Goal: Information Seeking & Learning: Find contact information

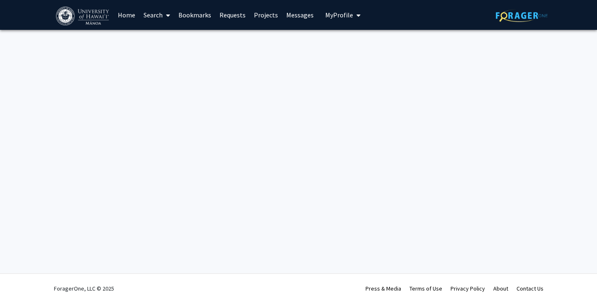
click at [260, 15] on link "Projects" at bounding box center [266, 14] width 32 height 29
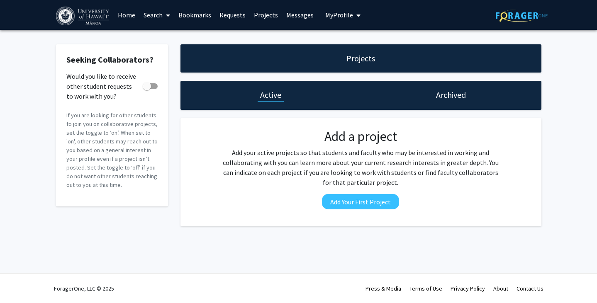
click at [163, 16] on span at bounding box center [166, 15] width 7 height 29
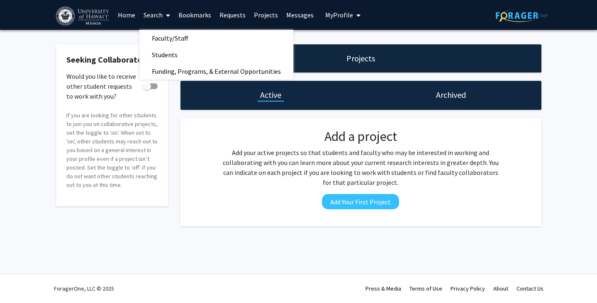
click at [163, 16] on span at bounding box center [166, 15] width 7 height 29
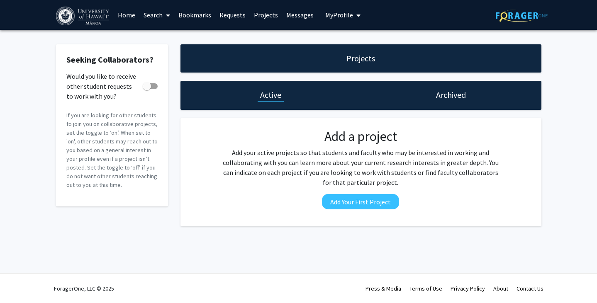
click at [464, 95] on h1 "Archived" at bounding box center [451, 95] width 30 height 12
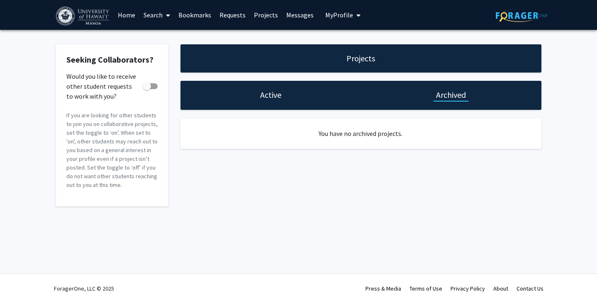
click at [283, 102] on div "Active" at bounding box center [270, 95] width 180 height 29
click at [272, 99] on h1 "Active" at bounding box center [270, 95] width 21 height 12
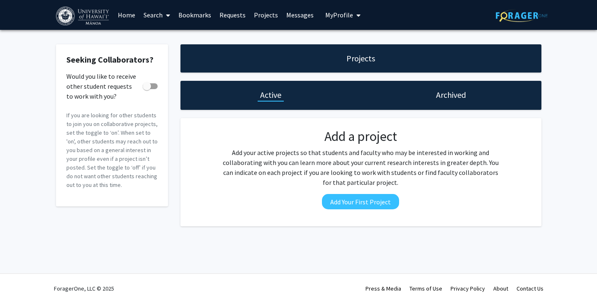
click at [267, 17] on link "Projects" at bounding box center [266, 14] width 32 height 29
click at [265, 13] on link "Projects" at bounding box center [266, 14] width 32 height 29
click at [333, 16] on span "My Profile" at bounding box center [339, 15] width 28 height 8
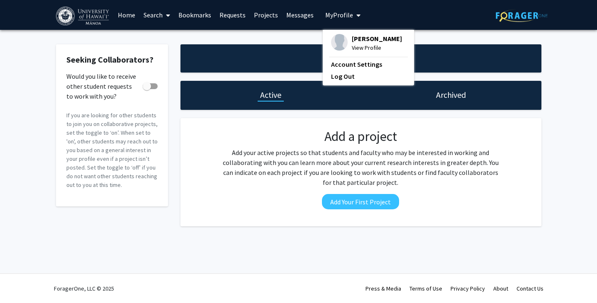
click at [143, 14] on link "Search" at bounding box center [156, 14] width 35 height 29
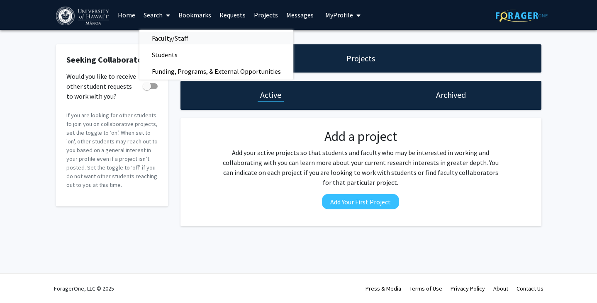
click at [161, 35] on span "Faculty/Staff" at bounding box center [169, 38] width 61 height 17
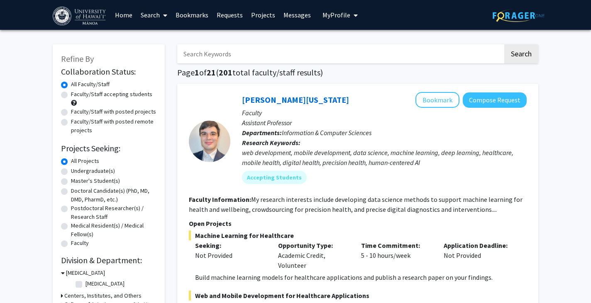
click at [94, 172] on label "Undergraduate(s)" at bounding box center [93, 171] width 44 height 9
click at [76, 172] on input "Undergraduate(s)" at bounding box center [73, 169] width 5 height 5
radio input "true"
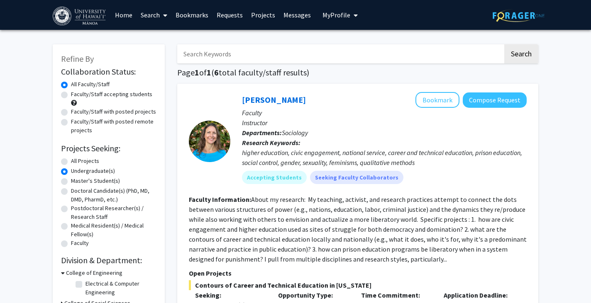
click at [71, 162] on label "All Projects" at bounding box center [85, 161] width 28 height 9
click at [71, 162] on input "All Projects" at bounding box center [73, 159] width 5 height 5
radio input "true"
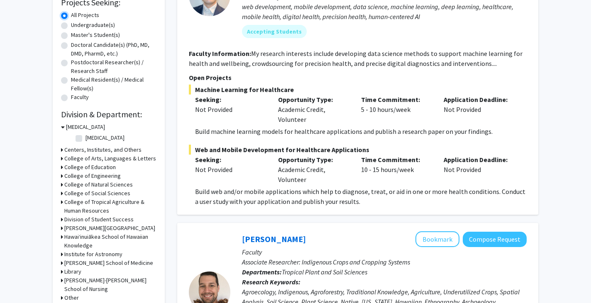
scroll to position [146, 0]
click at [59, 175] on div "Refine By Collaboration Status: Collaboration Status All Faculty/Staff Collabor…" at bounding box center [109, 143] width 112 height 491
click at [62, 176] on icon at bounding box center [62, 175] width 2 height 9
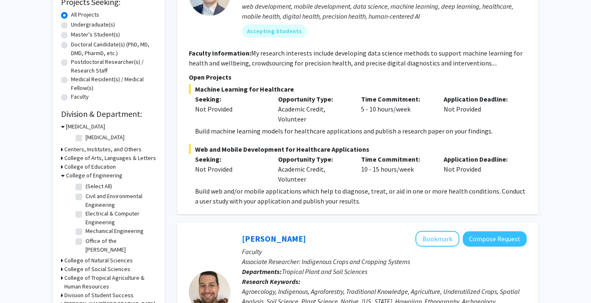
click at [85, 199] on label "Civil and Environmental Engineering" at bounding box center [119, 200] width 69 height 17
click at [85, 197] on input "Civil and Environmental Engineering" at bounding box center [87, 194] width 5 height 5
checkbox input "true"
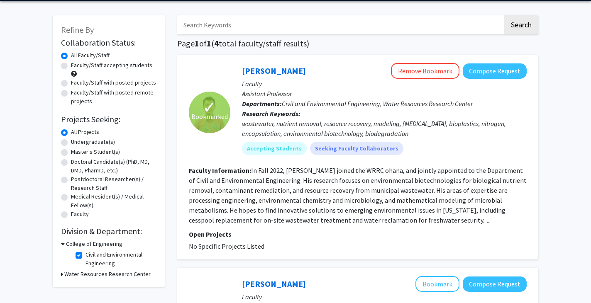
scroll to position [29, 0]
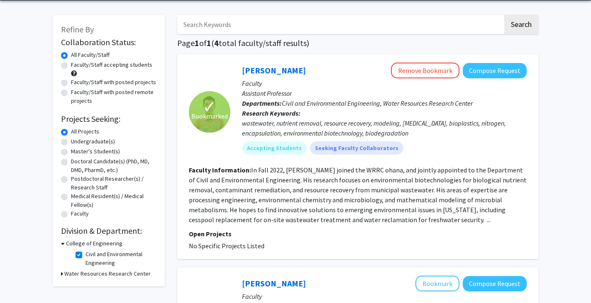
click at [348, 174] on fg-read-more "In Fall 2022, [PERSON_NAME] joined the WRRC ohana, and jointly appointed to the…" at bounding box center [358, 195] width 338 height 58
click at [264, 69] on link "[PERSON_NAME]" at bounding box center [274, 70] width 64 height 10
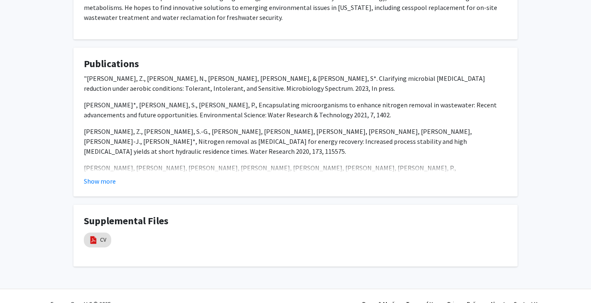
scroll to position [382, 0]
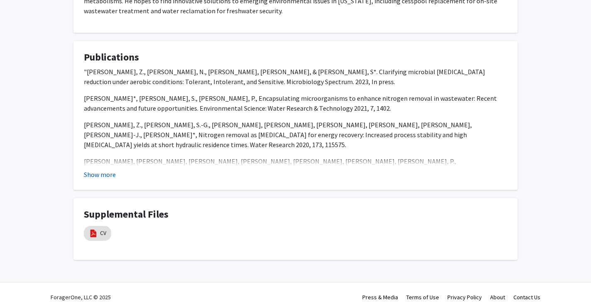
click at [102, 174] on button "Show more" at bounding box center [100, 175] width 32 height 10
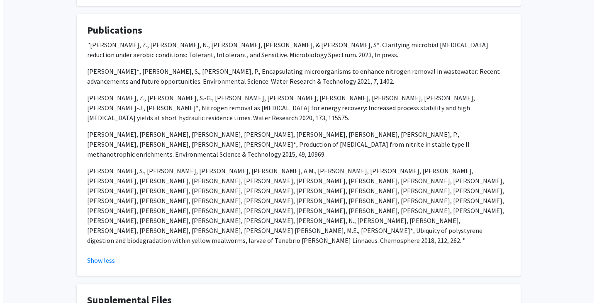
scroll to position [412, 0]
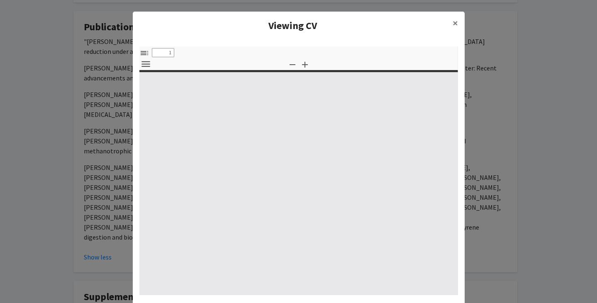
select select "custom"
type input "0"
select select "custom"
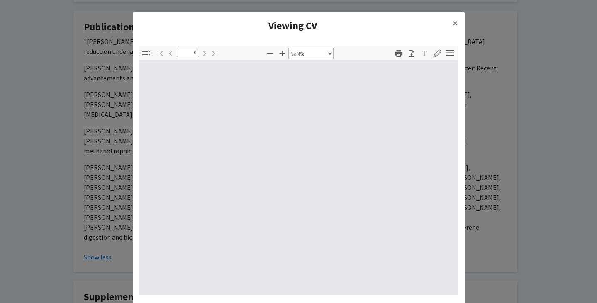
type input "1"
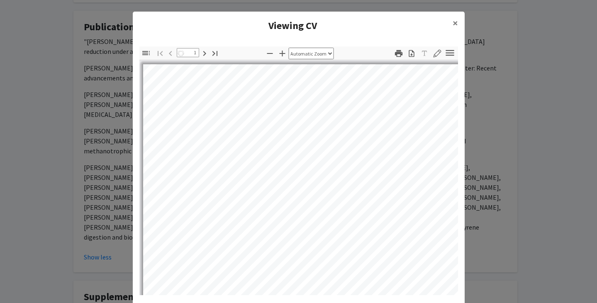
select select "auto"
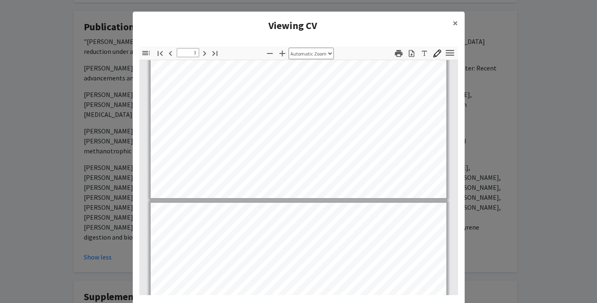
scroll to position [1023, 0]
type input "4"
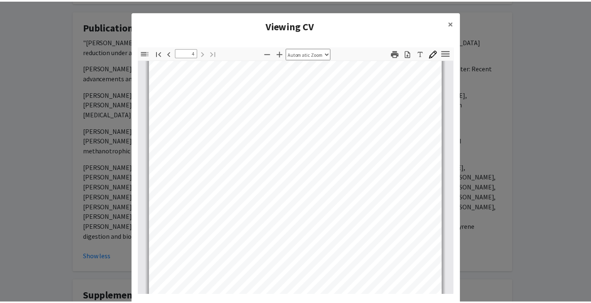
scroll to position [1317, 0]
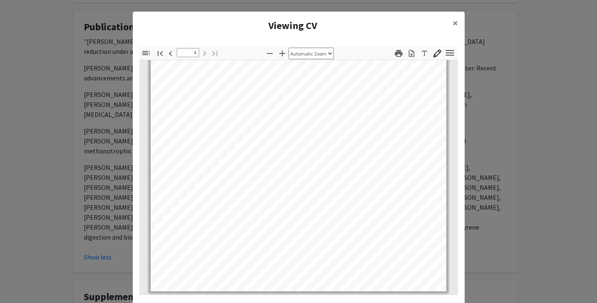
click at [528, 171] on modal-container "Viewing CV × Thumbnails Document Outline Attachments Layers Current Outline Ite…" at bounding box center [298, 151] width 597 height 303
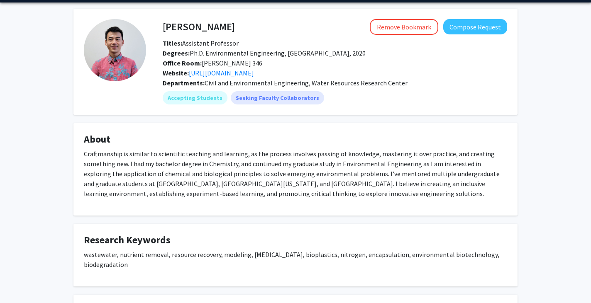
scroll to position [0, 0]
